Goal: Transaction & Acquisition: Subscribe to service/newsletter

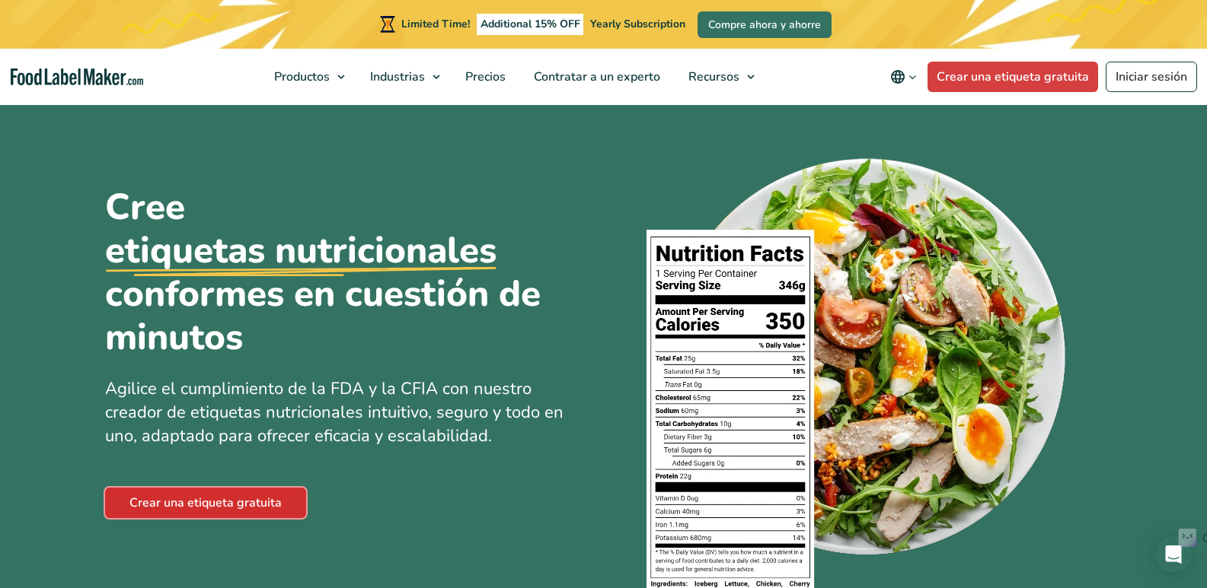
click at [261, 508] on link "Crear una etiqueta gratuita" at bounding box center [205, 503] width 201 height 30
